Goal: Transaction & Acquisition: Purchase product/service

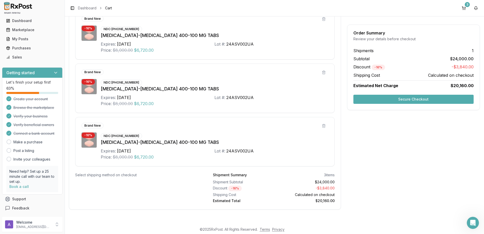
scroll to position [99, 0]
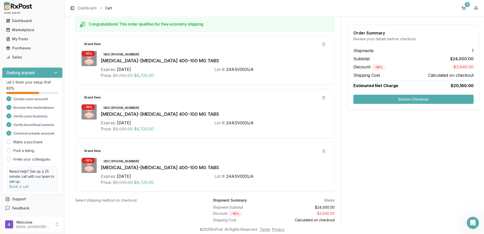
click at [240, 97] on button "Secure Checkout" at bounding box center [413, 99] width 120 height 9
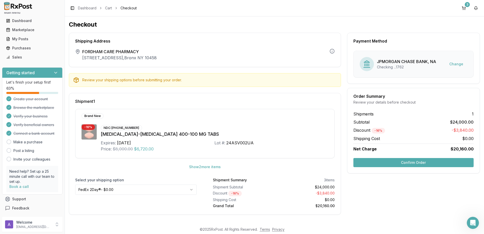
click at [178, 191] on html "Main Menu Dashboard Marketplace My Posts Purchases Sales Getting started Let's …" at bounding box center [242, 117] width 484 height 234
click at [240, 161] on button "Confirm Order" at bounding box center [413, 162] width 120 height 9
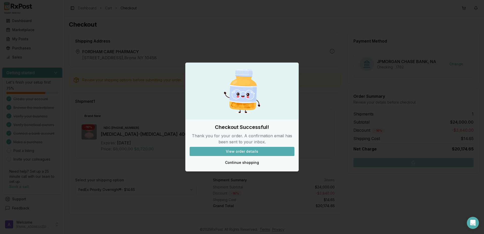
click at [240, 151] on button "View order details" at bounding box center [241, 151] width 105 height 9
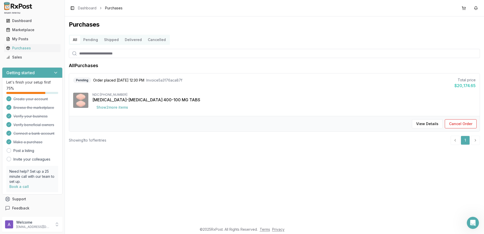
click at [240, 140] on li "pagination" at bounding box center [474, 140] width 9 height 9
click at [240, 139] on li "pagination" at bounding box center [454, 140] width 9 height 9
click at [240, 124] on button "View Details" at bounding box center [426, 123] width 31 height 9
